Goal: Task Accomplishment & Management: Use online tool/utility

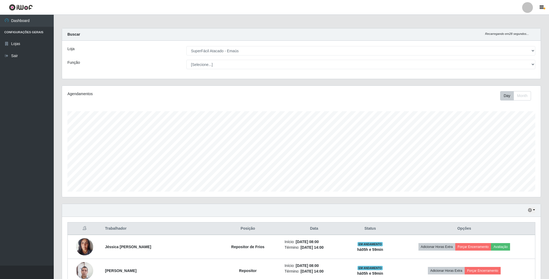
select select "407"
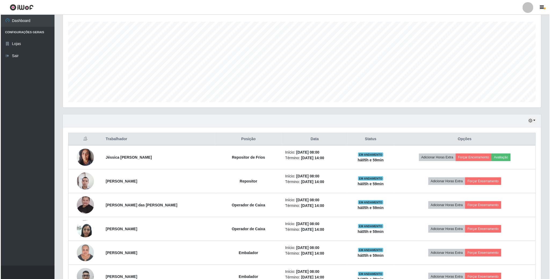
scroll to position [109, 0]
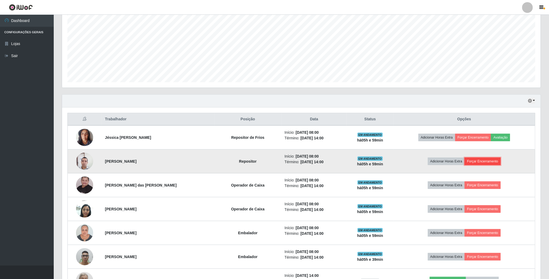
click at [494, 163] on button "Forçar Encerramento" at bounding box center [482, 162] width 36 height 8
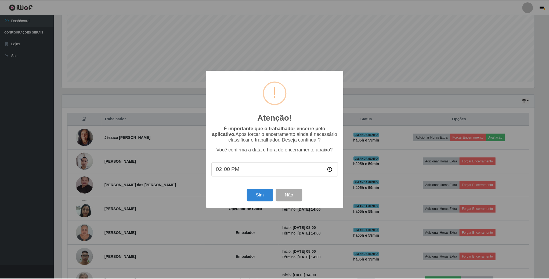
scroll to position [112, 473]
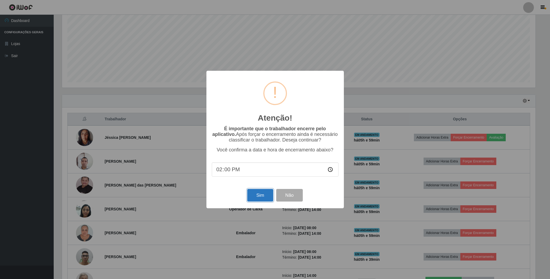
click at [255, 194] on button "Sim" at bounding box center [260, 195] width 26 height 13
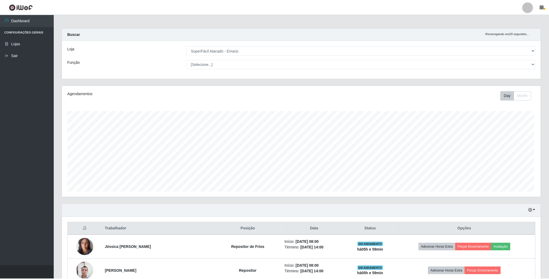
scroll to position [112, 479]
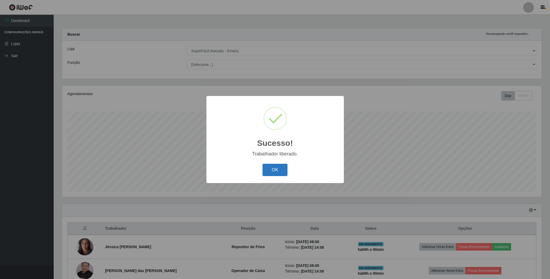
click at [284, 169] on button "OK" at bounding box center [274, 170] width 25 height 13
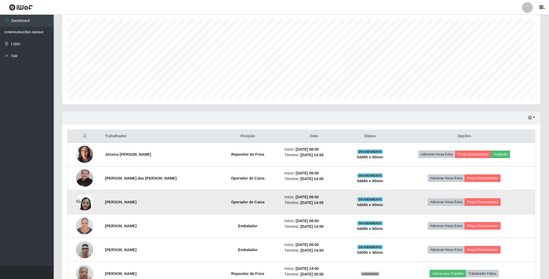
scroll to position [121, 0]
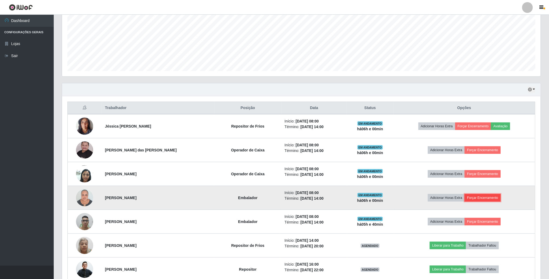
click at [495, 198] on button "Forçar Encerramento" at bounding box center [482, 198] width 36 height 8
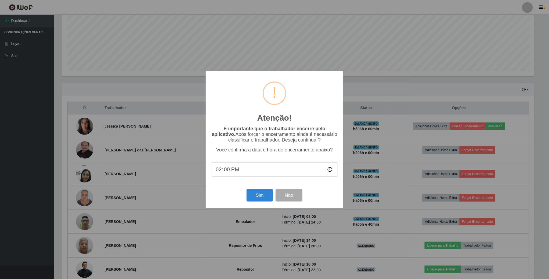
scroll to position [112, 473]
click at [260, 196] on button "Sim" at bounding box center [260, 195] width 26 height 13
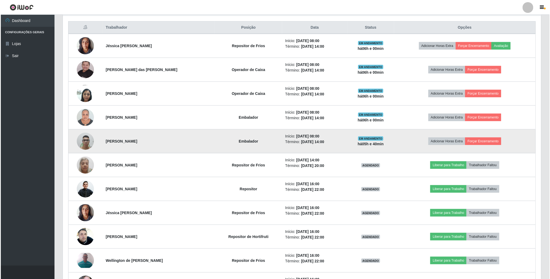
scroll to position [112, 479]
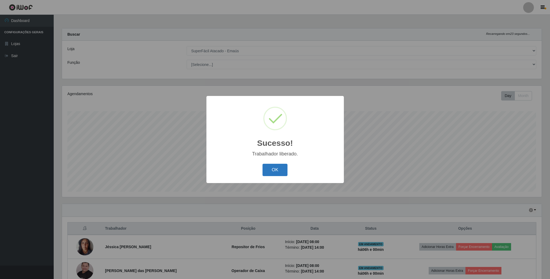
click at [280, 171] on button "OK" at bounding box center [274, 170] width 25 height 13
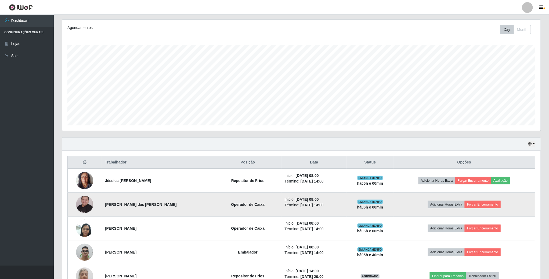
scroll to position [81, 0]
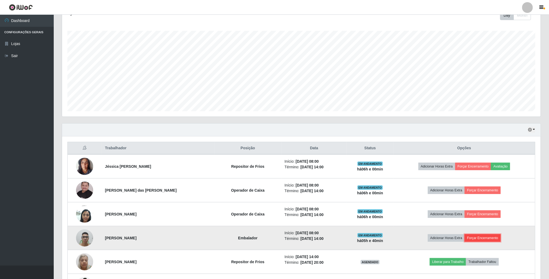
click at [490, 239] on button "Forçar Encerramento" at bounding box center [482, 239] width 36 height 8
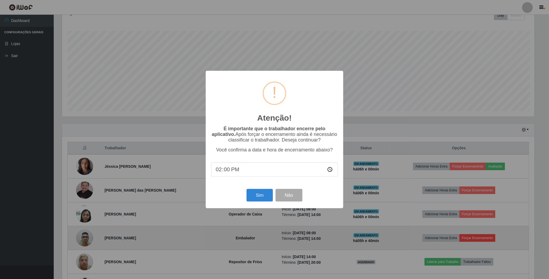
scroll to position [112, 473]
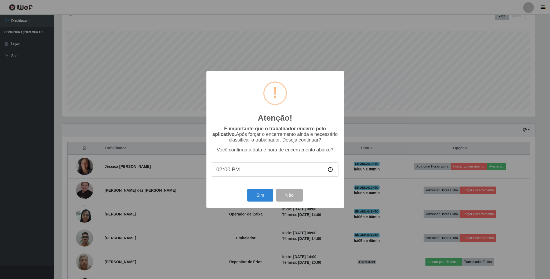
click at [232, 171] on input "14:00" at bounding box center [275, 170] width 127 height 14
type input "14:20"
click at [254, 195] on button "Sim" at bounding box center [260, 195] width 26 height 13
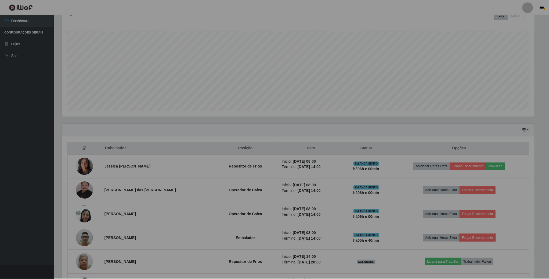
scroll to position [0, 0]
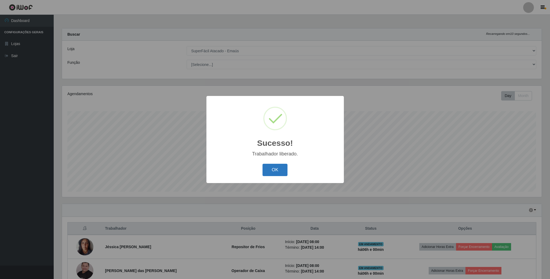
click at [283, 173] on button "OK" at bounding box center [274, 170] width 25 height 13
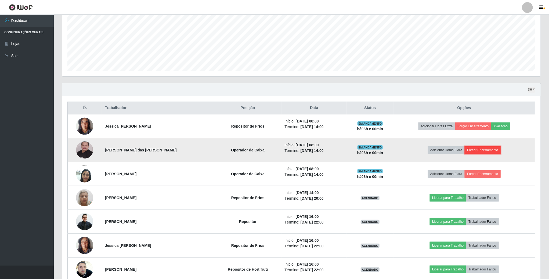
click at [482, 149] on button "Forçar Encerramento" at bounding box center [482, 151] width 36 height 8
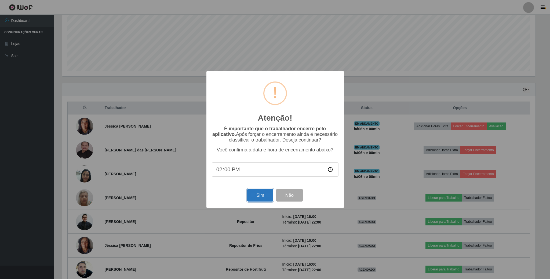
click at [256, 201] on button "Sim" at bounding box center [260, 195] width 26 height 13
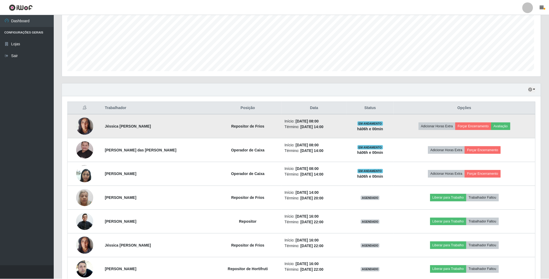
scroll to position [268258, 267892]
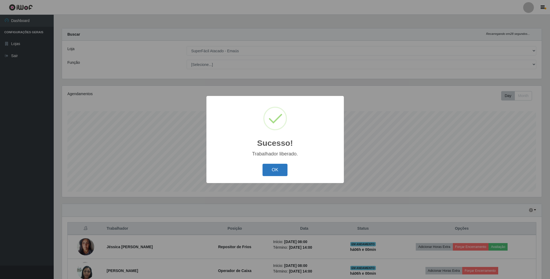
click at [277, 176] on button "OK" at bounding box center [274, 170] width 25 height 13
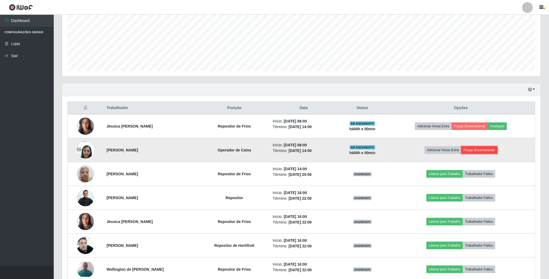
click at [477, 152] on button "Forçar Encerramento" at bounding box center [479, 151] width 36 height 8
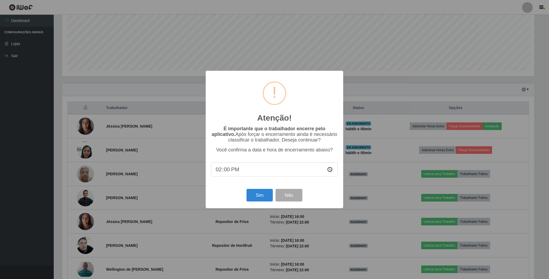
scroll to position [112, 473]
click at [264, 197] on button "Sim" at bounding box center [260, 195] width 26 height 13
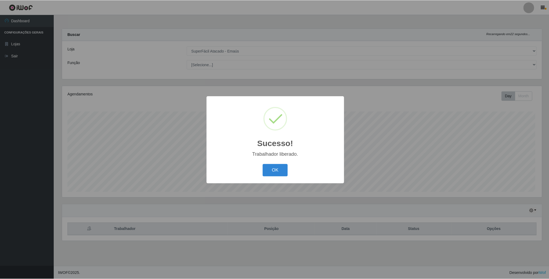
scroll to position [112, 479]
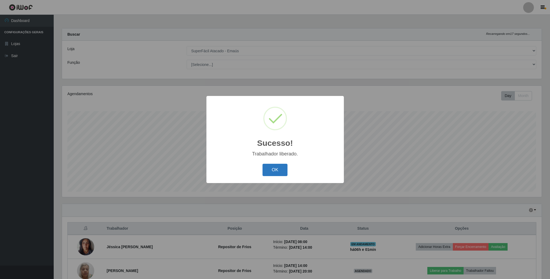
click at [274, 170] on button "OK" at bounding box center [274, 170] width 25 height 13
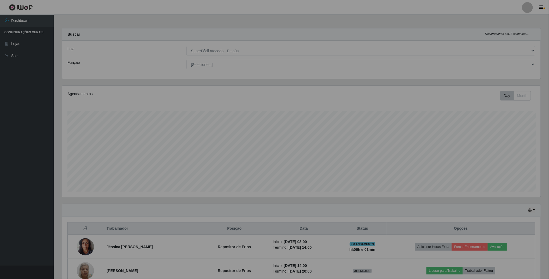
scroll to position [268258, 267892]
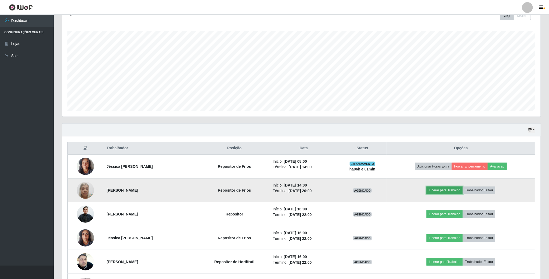
click at [453, 189] on button "Liberar para Trabalho" at bounding box center [444, 191] width 36 height 8
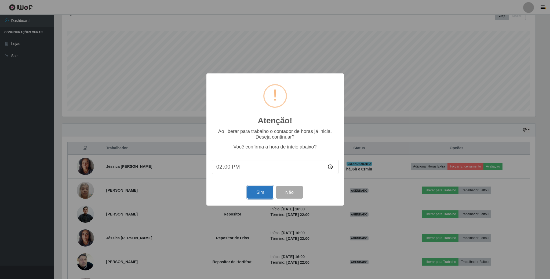
click at [256, 192] on button "Sim" at bounding box center [260, 192] width 26 height 13
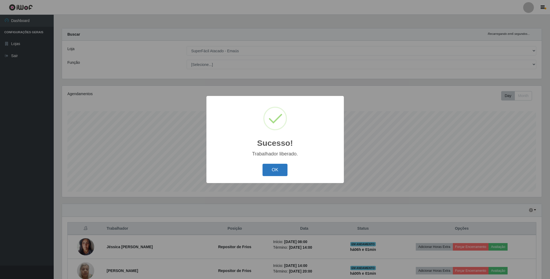
click at [276, 171] on button "OK" at bounding box center [274, 170] width 25 height 13
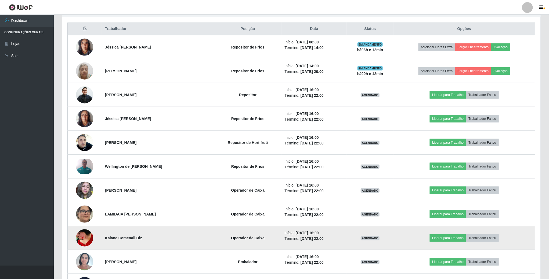
scroll to position [121, 0]
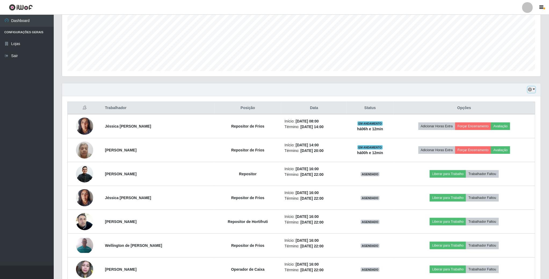
click at [535, 92] on button "button" at bounding box center [531, 90] width 8 height 6
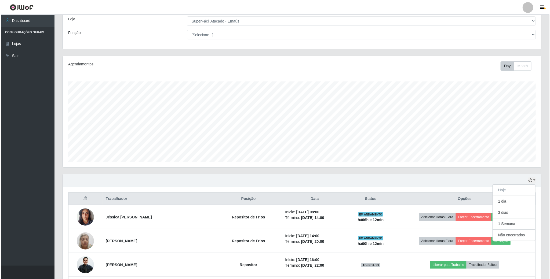
scroll to position [0, 0]
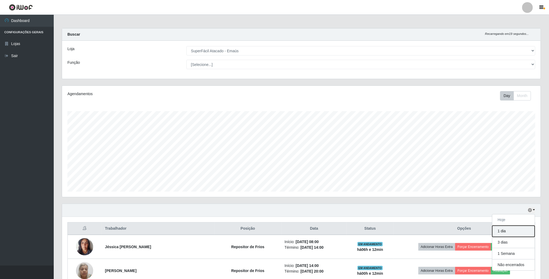
click at [519, 231] on button "1 dia" at bounding box center [513, 231] width 42 height 11
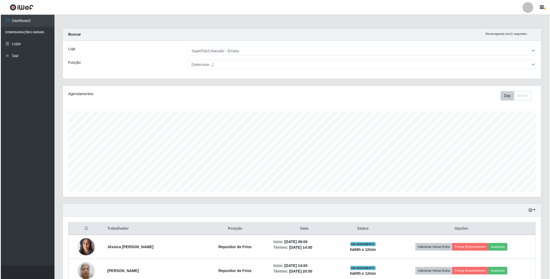
scroll to position [268258, 267892]
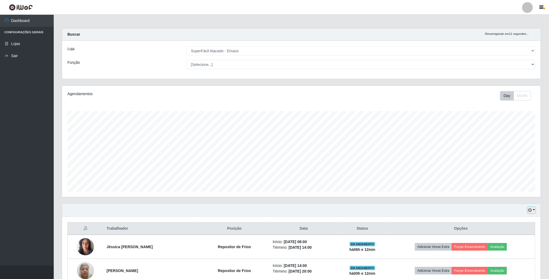
click at [531, 211] on icon "button" at bounding box center [530, 211] width 4 height 4
click at [522, 221] on button "Hoje" at bounding box center [513, 220] width 42 height 11
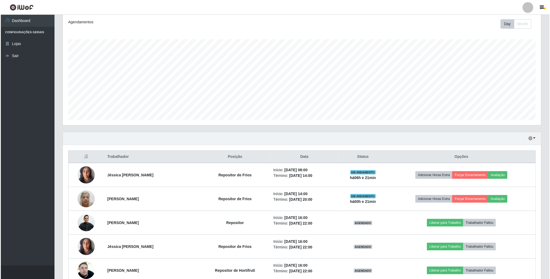
scroll to position [0, 0]
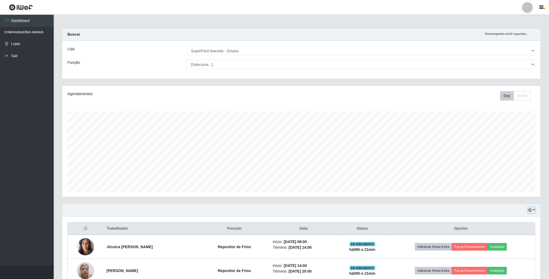
click at [531, 210] on icon "button" at bounding box center [530, 211] width 4 height 4
click at [516, 237] on button "1 dia" at bounding box center [513, 231] width 42 height 11
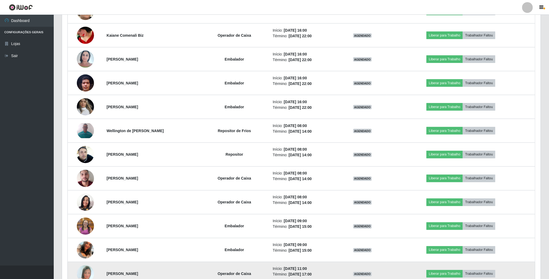
scroll to position [403, 0]
